Goal: Navigation & Orientation: Understand site structure

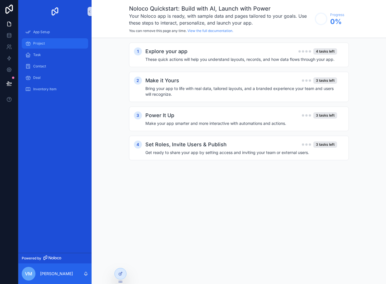
click at [46, 46] on div "Project" at bounding box center [54, 43] width 59 height 9
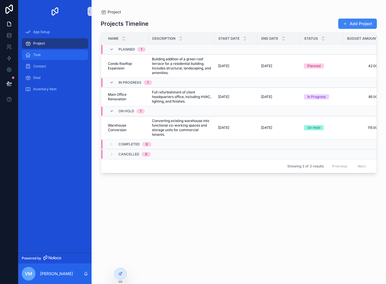
click at [51, 59] on div "Task" at bounding box center [54, 54] width 59 height 9
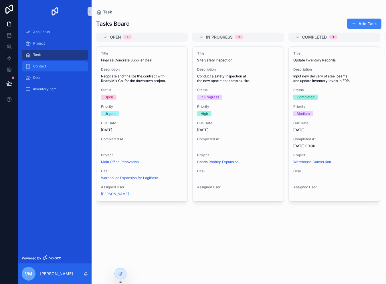
click at [48, 67] on div "Contact" at bounding box center [54, 66] width 59 height 9
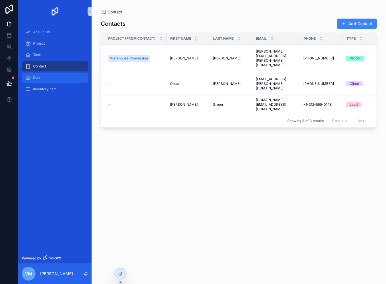
click at [47, 82] on div "Deal" at bounding box center [54, 77] width 59 height 9
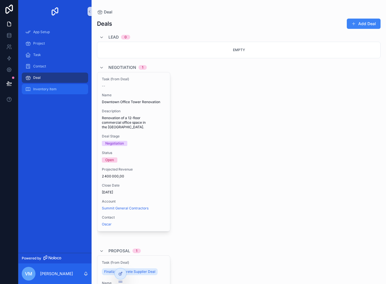
click at [48, 90] on span "Inventory Item" at bounding box center [44, 89] width 23 height 5
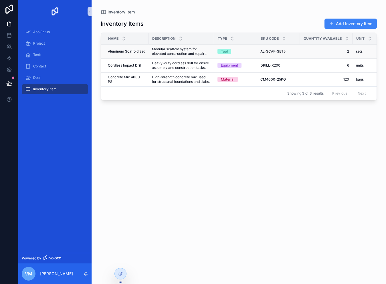
click at [130, 51] on span "Aluminum Scaffold Set" at bounding box center [126, 51] width 37 height 5
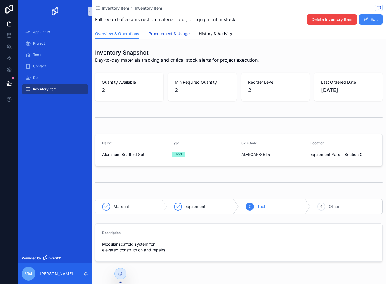
click at [178, 35] on span "Procurement & Usage" at bounding box center [168, 34] width 41 height 6
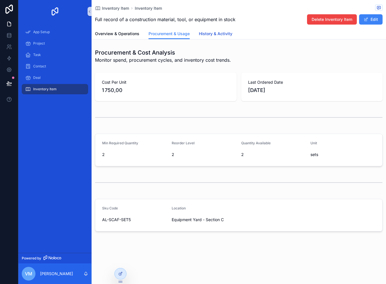
click at [217, 35] on span "History & Activity" at bounding box center [215, 34] width 33 height 6
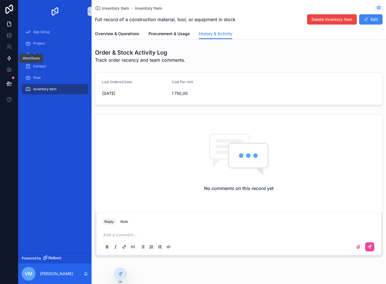
click at [5, 59] on link at bounding box center [9, 58] width 18 height 11
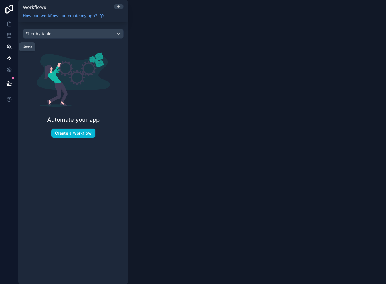
click at [8, 47] on icon at bounding box center [9, 47] width 6 height 6
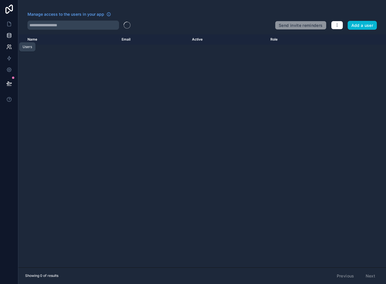
click at [9, 33] on icon at bounding box center [9, 36] width 6 height 6
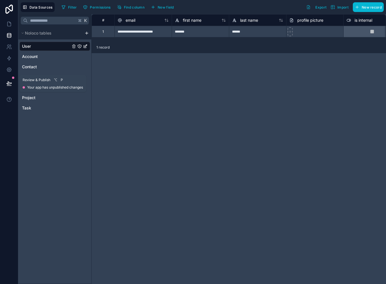
click at [8, 83] on icon at bounding box center [9, 83] width 5 height 3
click at [9, 71] on icon at bounding box center [9, 70] width 6 height 6
